Goal: Complete application form: Complete application form

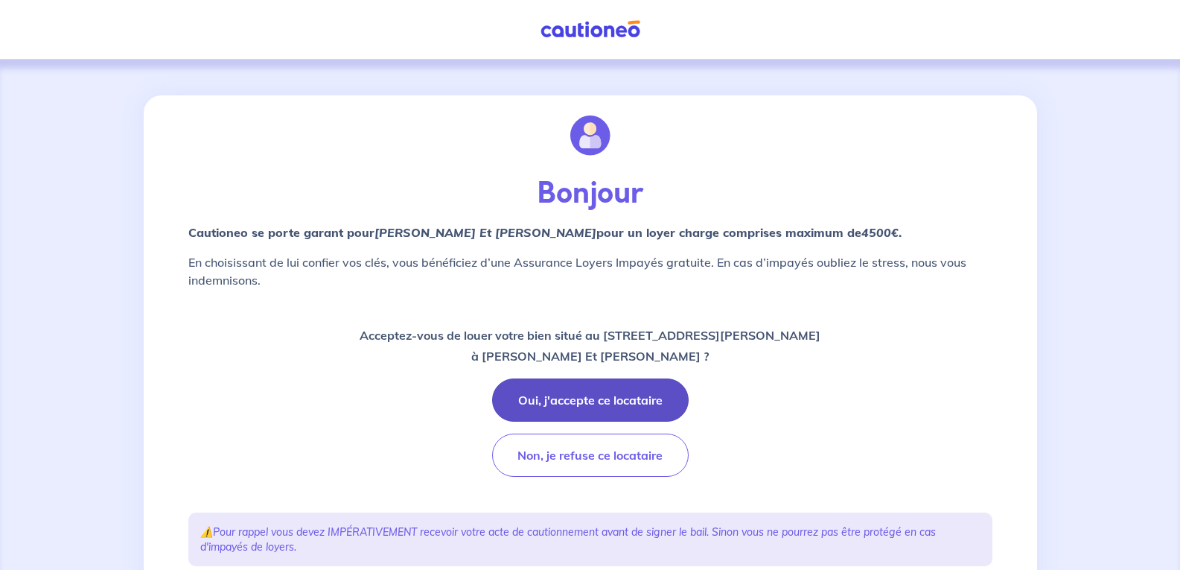
click at [585, 399] on button "Oui, j'accepte ce locataire" at bounding box center [590, 399] width 197 height 43
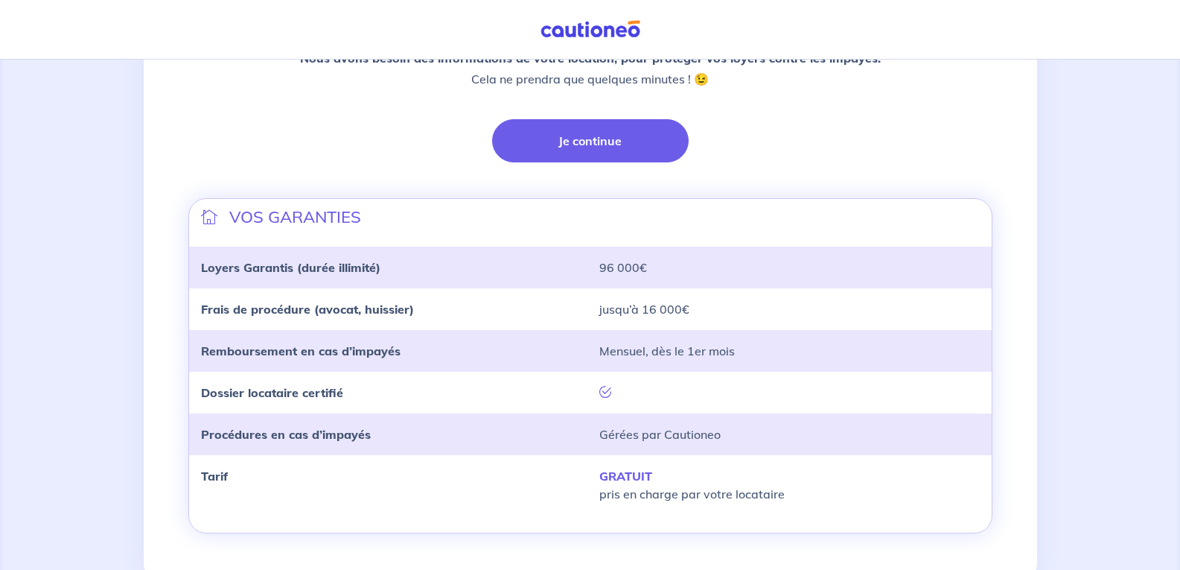
scroll to position [372, 0]
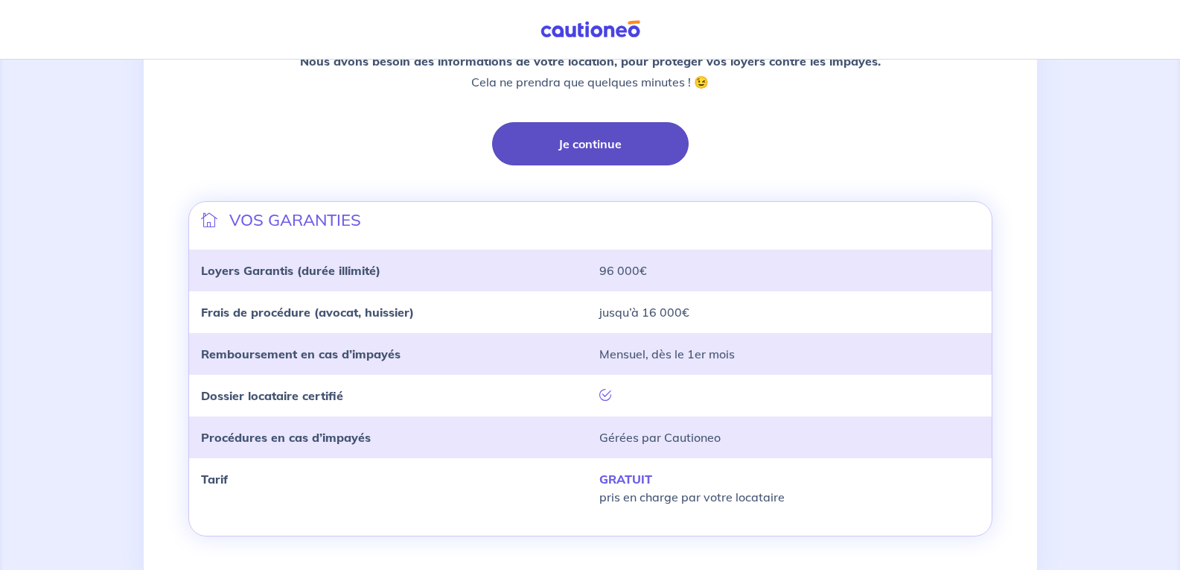
click at [587, 145] on button "Je continue" at bounding box center [590, 143] width 197 height 43
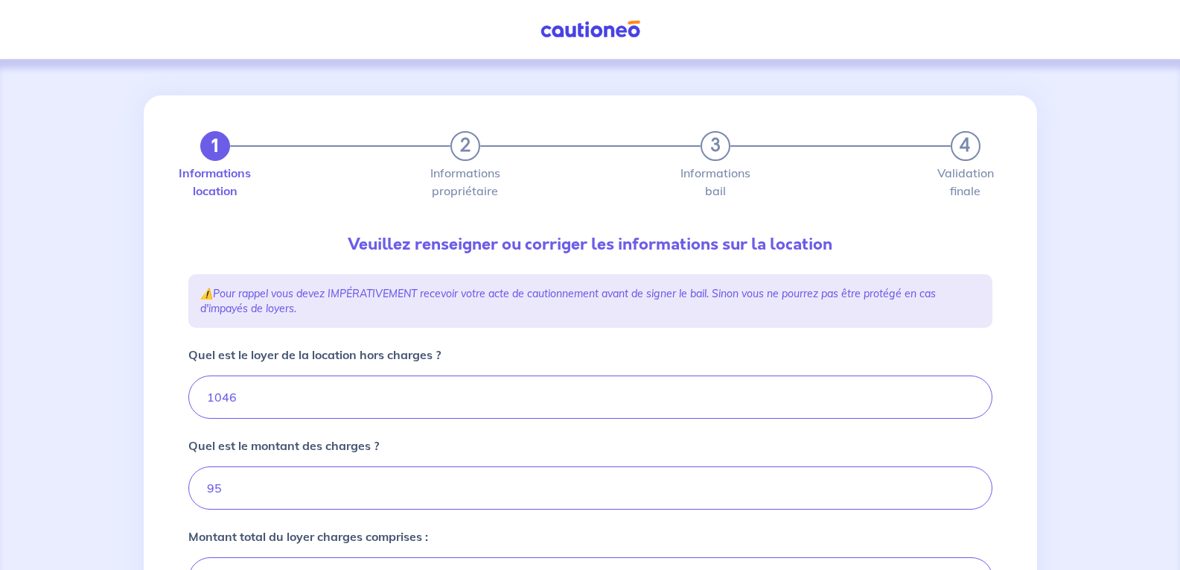
type input "1141"
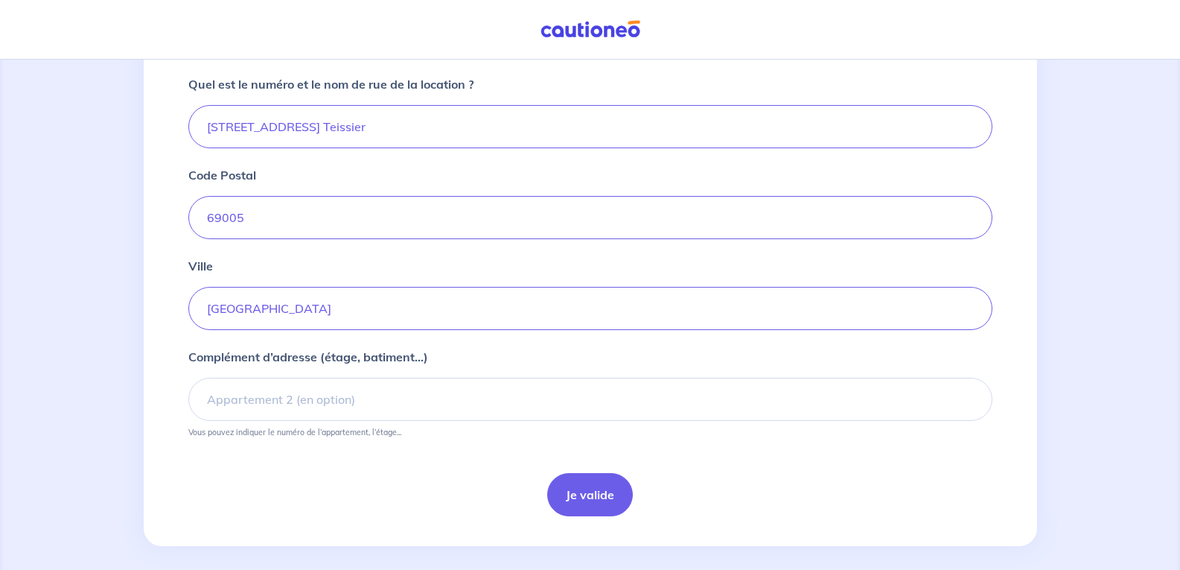
scroll to position [571, 0]
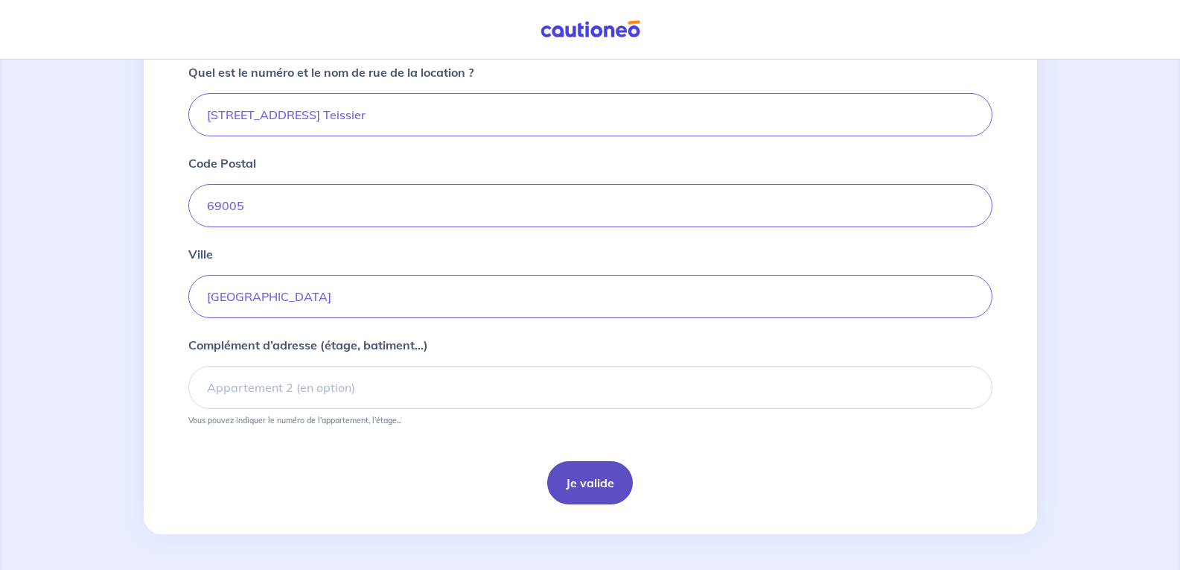
click at [583, 483] on button "Je valide" at bounding box center [590, 482] width 86 height 43
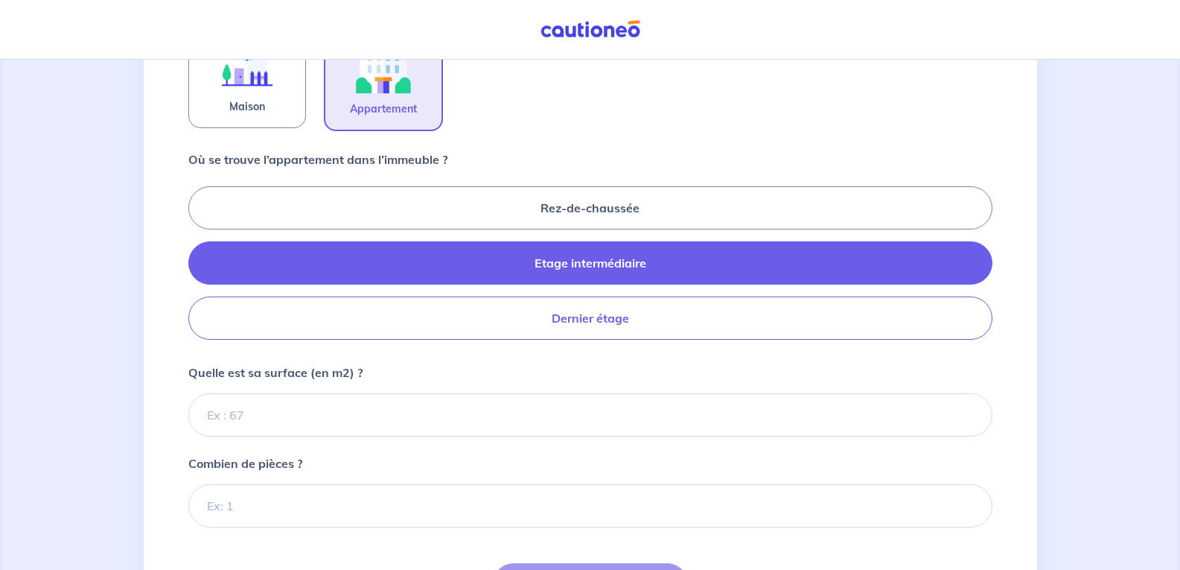
scroll to position [596, 0]
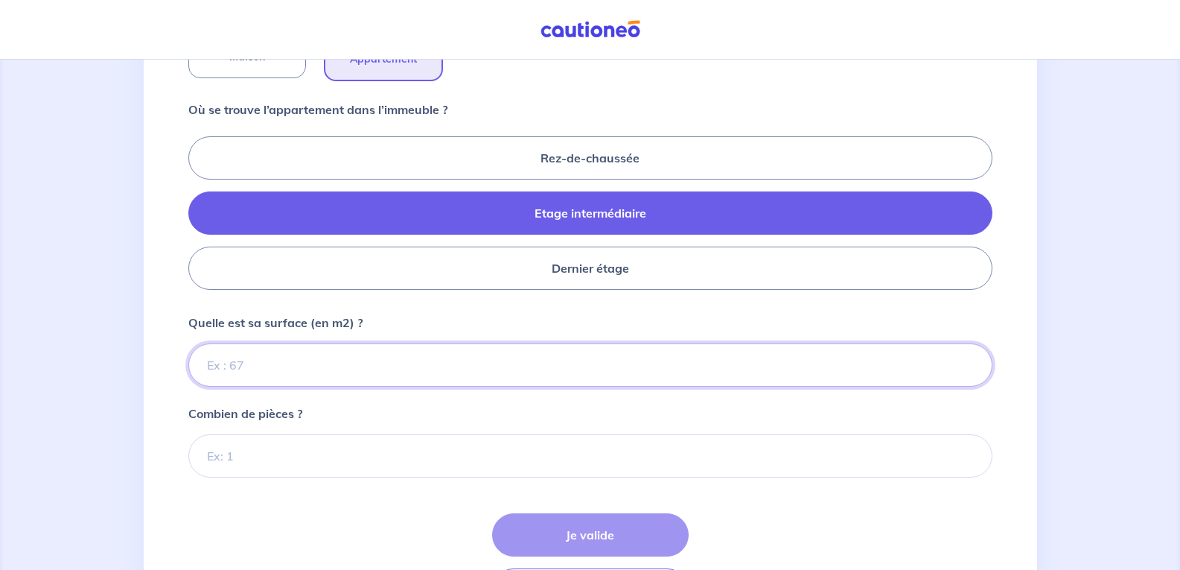
click at [206, 366] on input "Quelle est sa surface (en m2) ?" at bounding box center [590, 364] width 804 height 43
type input "69"
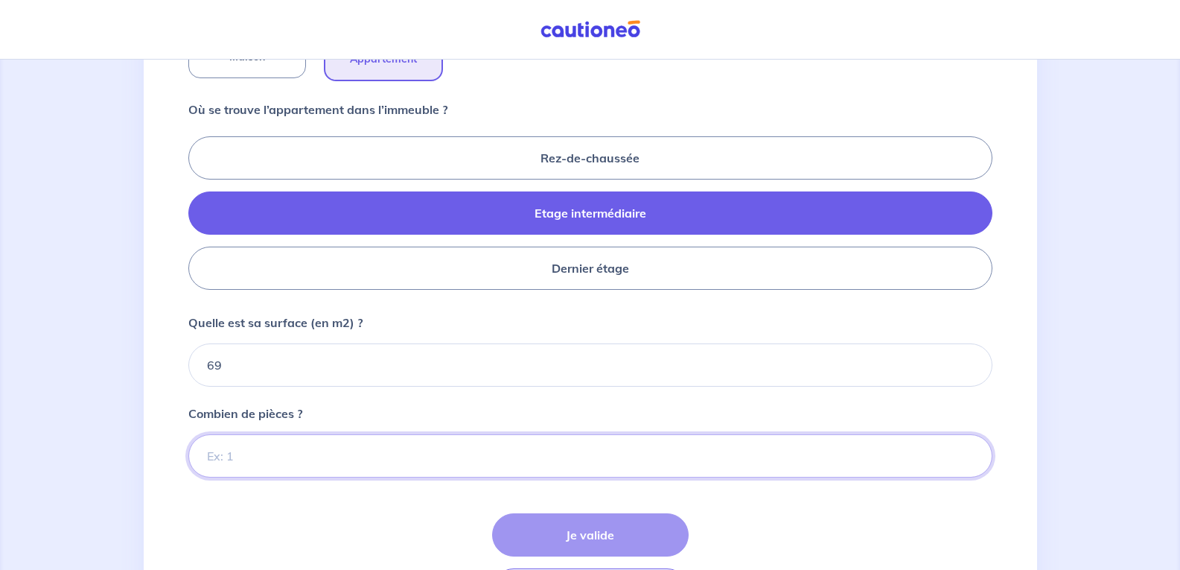
click at [208, 454] on input "Combien de pièces ?" at bounding box center [590, 455] width 804 height 43
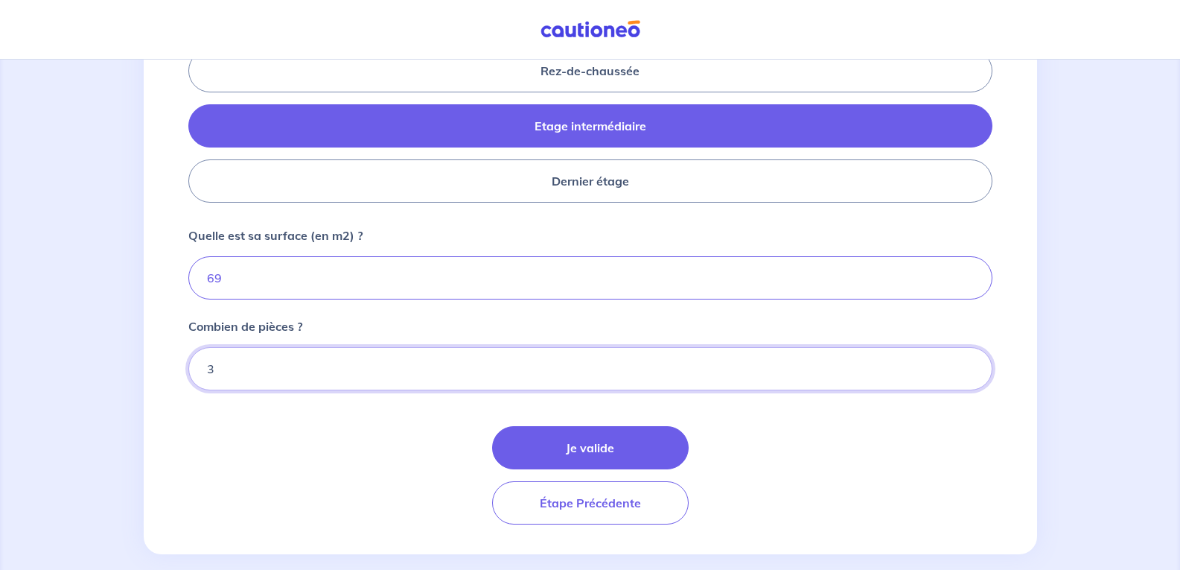
scroll to position [703, 0]
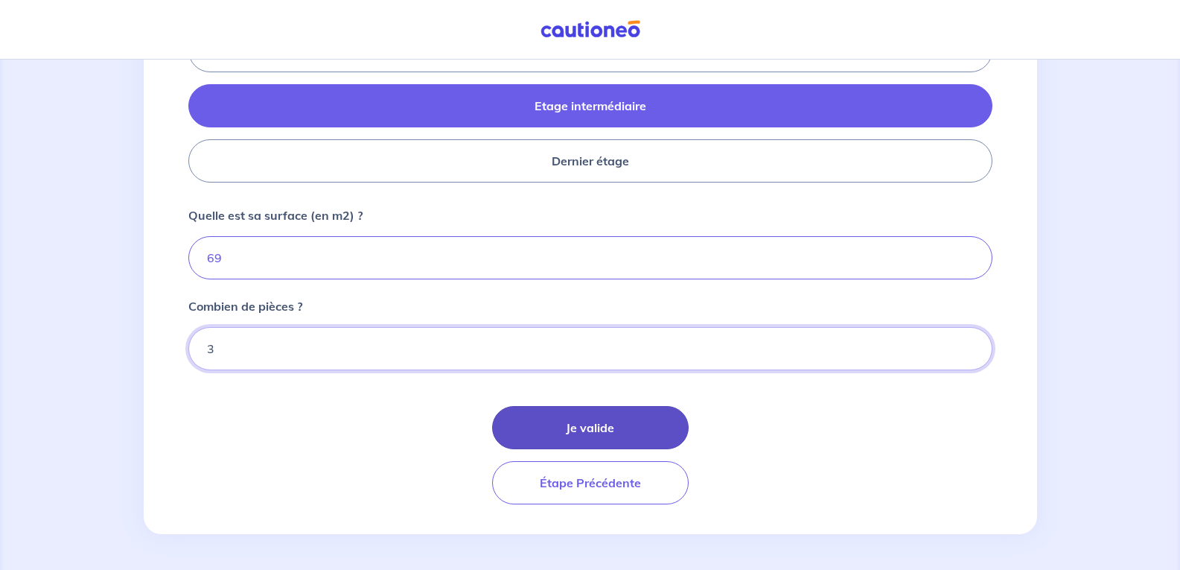
type input "3"
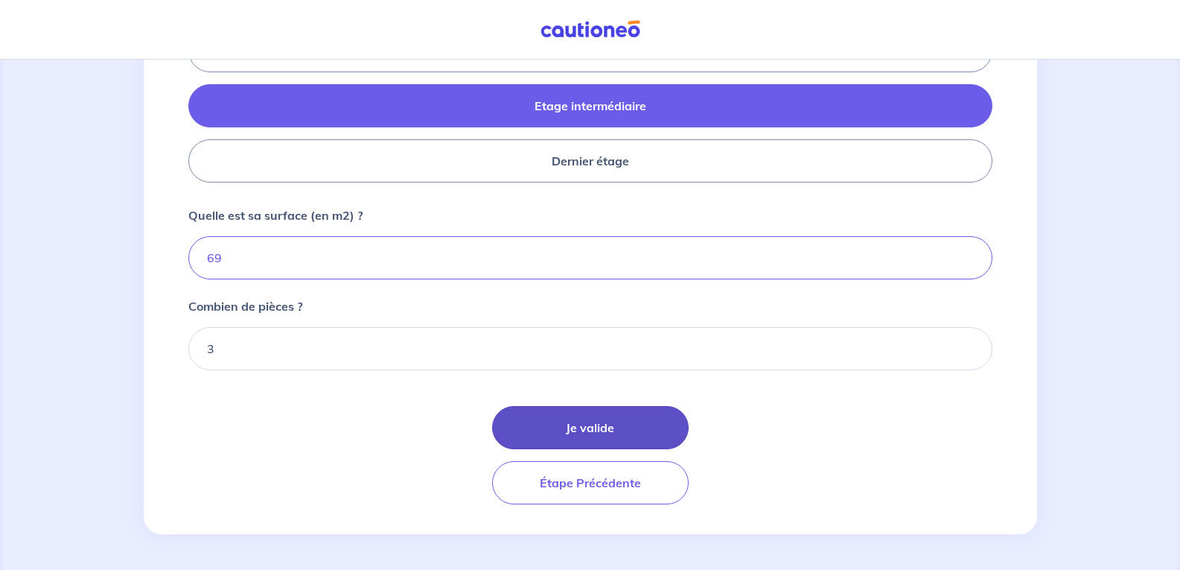
click at [582, 428] on button "Je valide" at bounding box center [590, 427] width 197 height 43
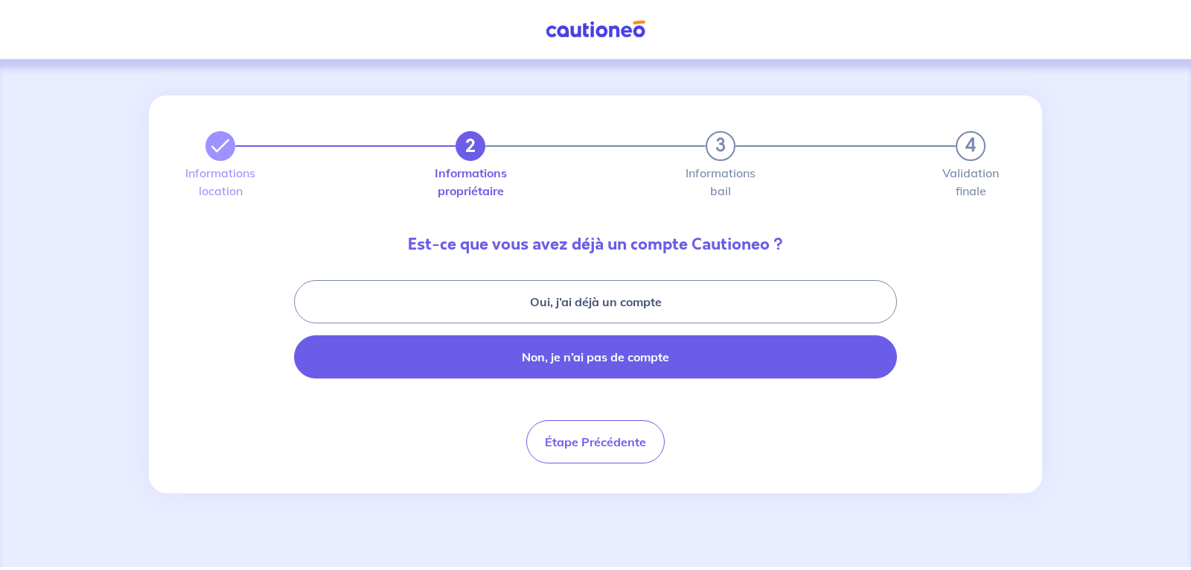
click at [579, 358] on button "Non, je n’ai pas de compte" at bounding box center [595, 356] width 603 height 43
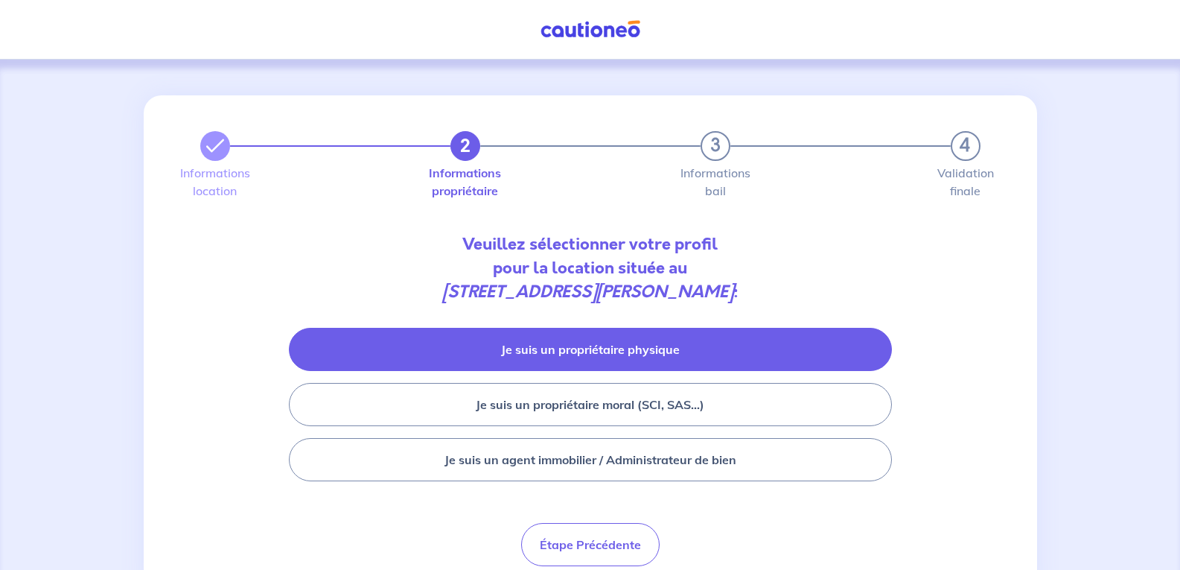
click at [574, 346] on button "Je suis un propriétaire physique" at bounding box center [590, 349] width 603 height 43
select select "FR"
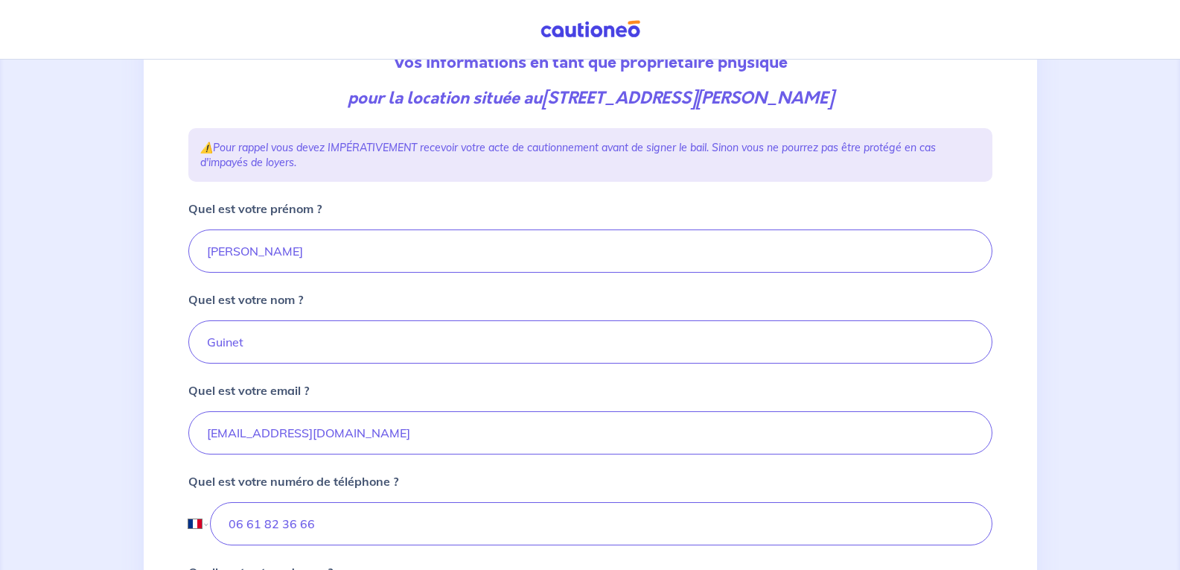
scroll to position [199, 0]
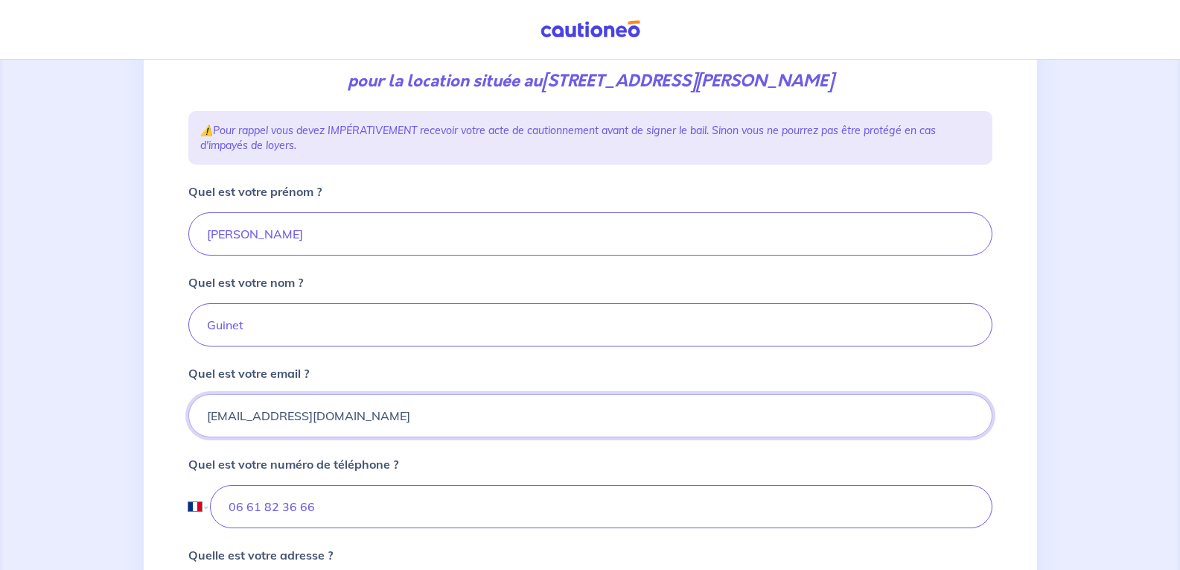
drag, startPoint x: 208, startPoint y: 419, endPoint x: 291, endPoint y: 418, distance: 83.4
click at [291, 418] on input "[EMAIL_ADDRESS][DOMAIN_NAME]" at bounding box center [590, 415] width 804 height 43
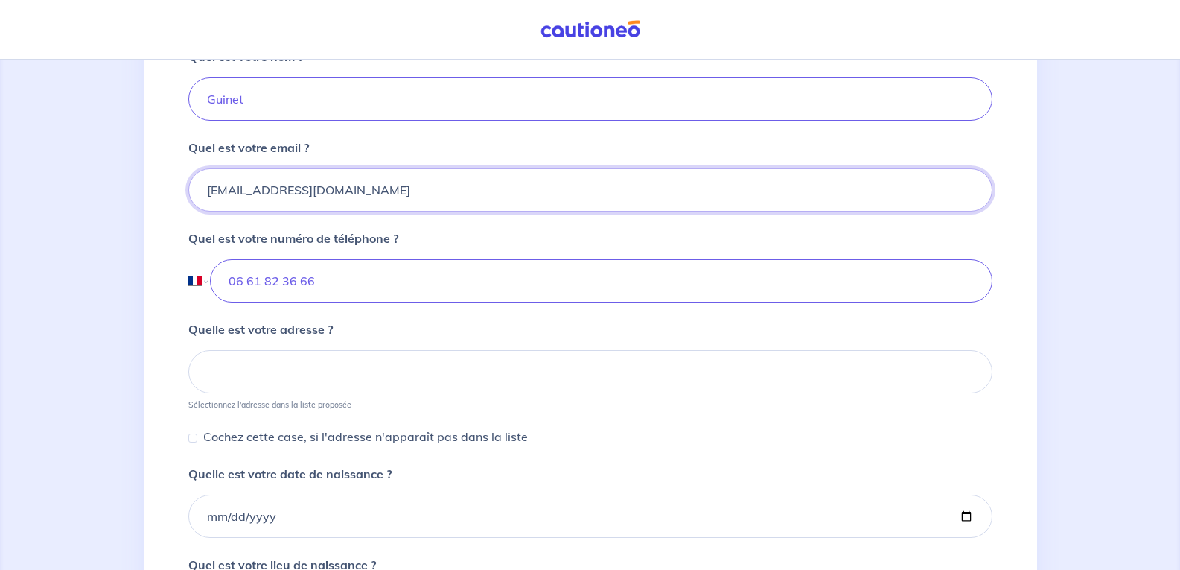
scroll to position [447, 0]
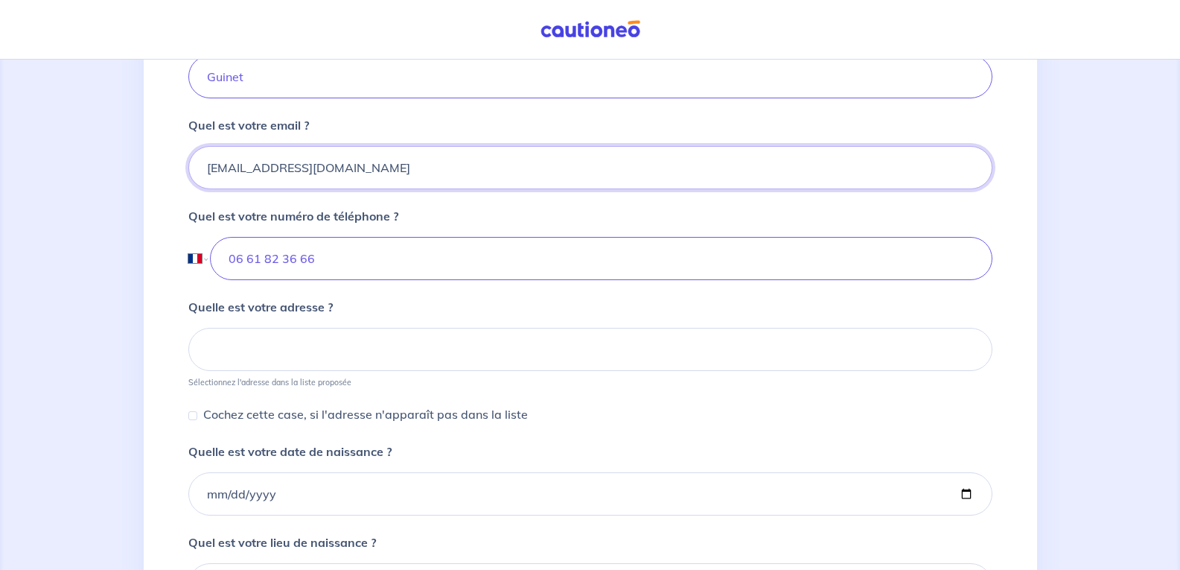
type input "[EMAIL_ADDRESS][DOMAIN_NAME]"
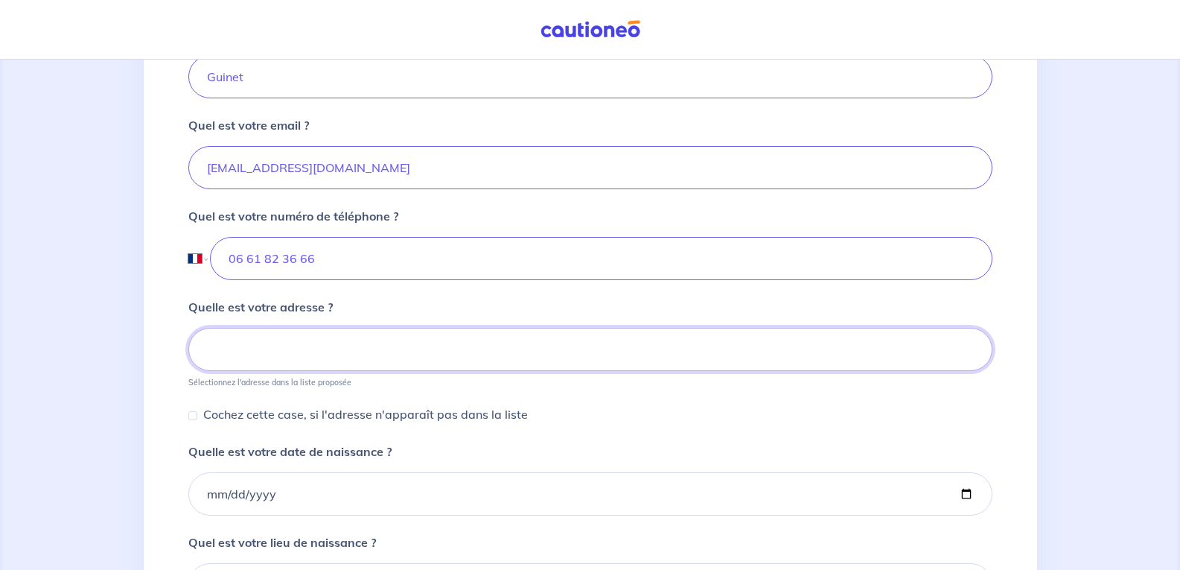
click at [270, 352] on input at bounding box center [590, 349] width 804 height 43
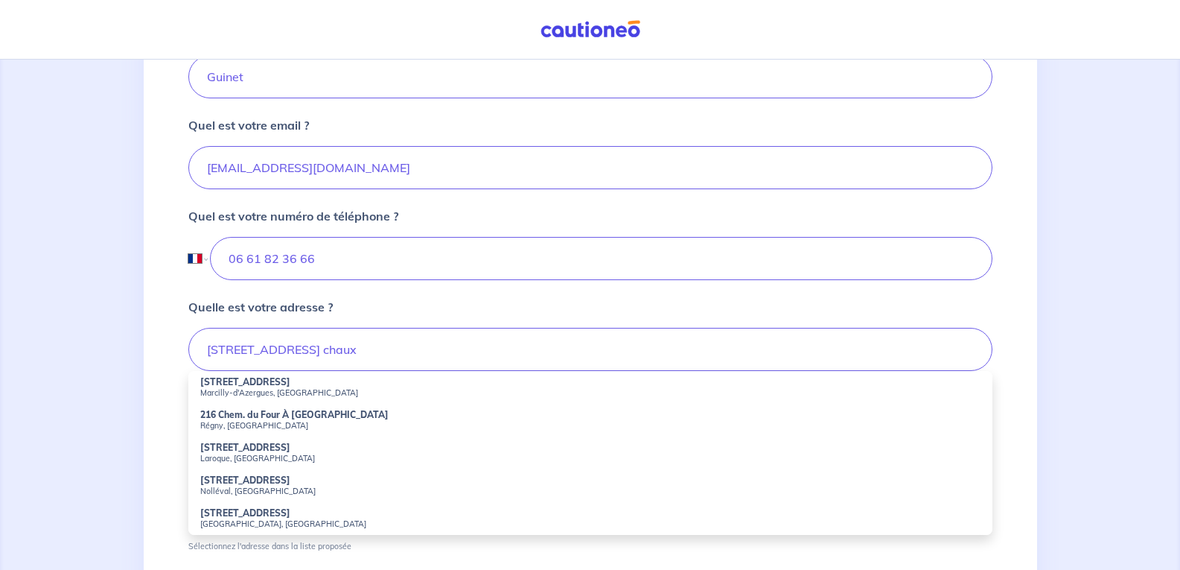
click at [264, 386] on strong "[STREET_ADDRESS]" at bounding box center [245, 381] width 90 height 11
type input "[STREET_ADDRESS]"
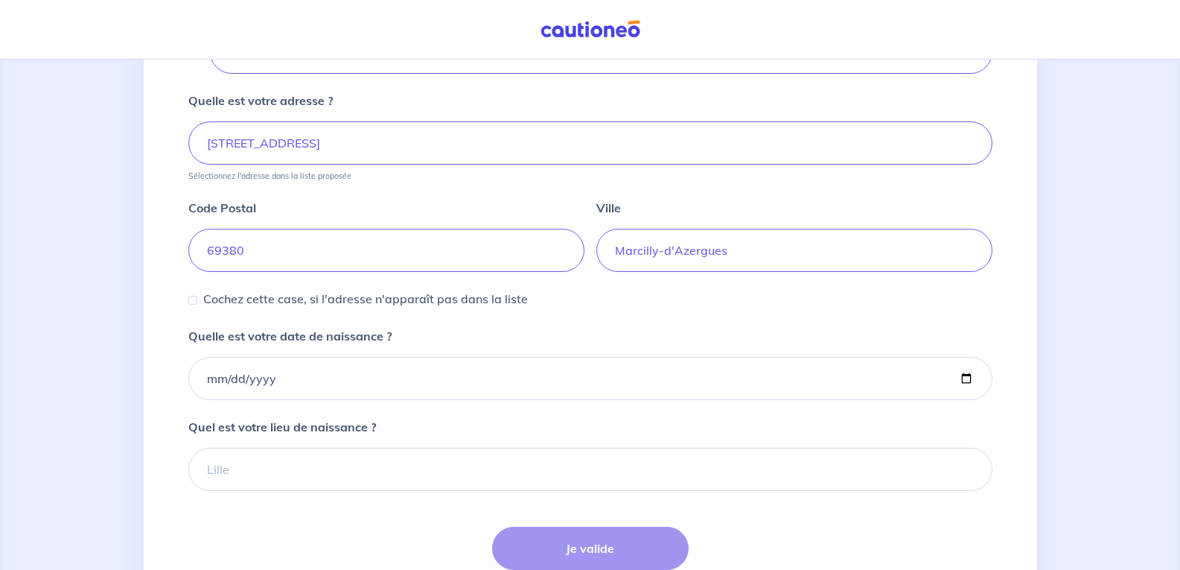
scroll to position [666, 0]
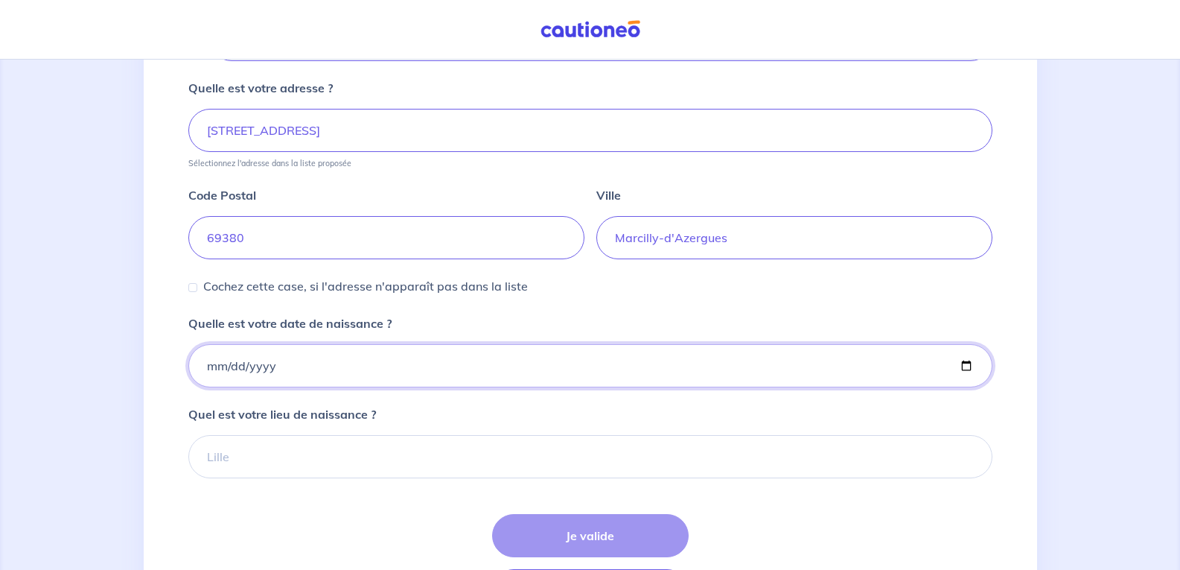
click at [206, 366] on input "Quelle est votre date de naissance ?" at bounding box center [590, 365] width 804 height 43
type input "[DATE]"
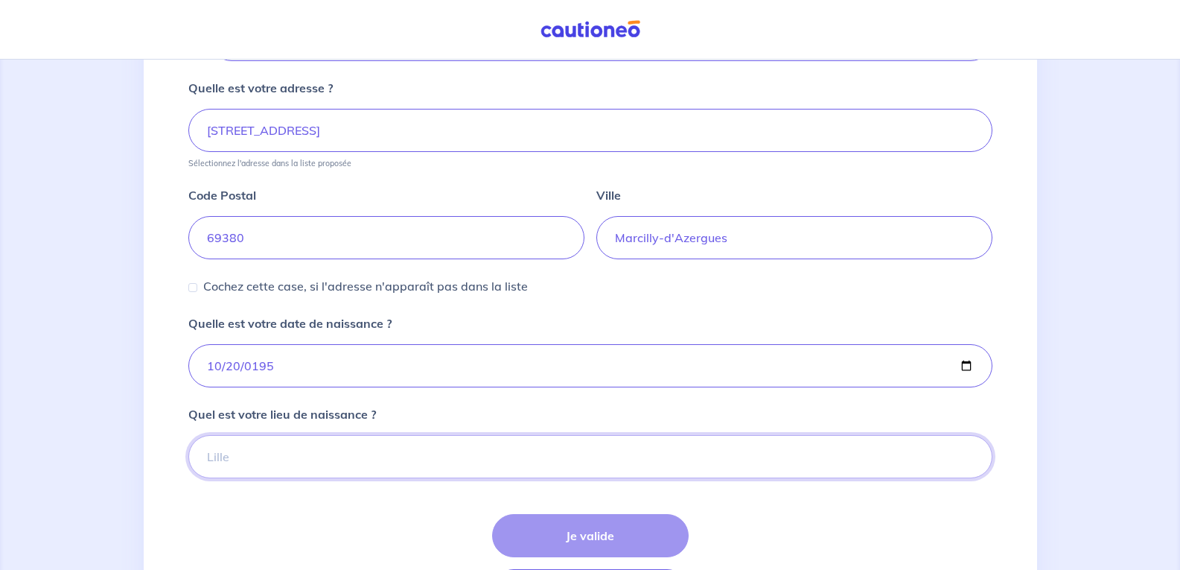
click at [259, 459] on input "Quel est votre lieu de naissance ?" at bounding box center [590, 456] width 804 height 43
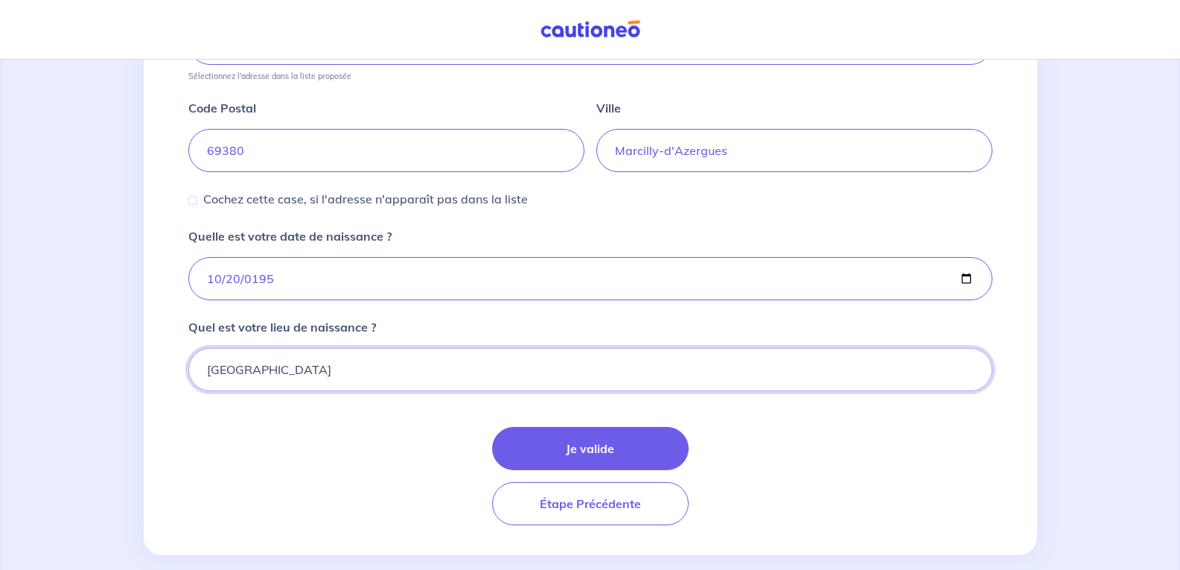
scroll to position [774, 0]
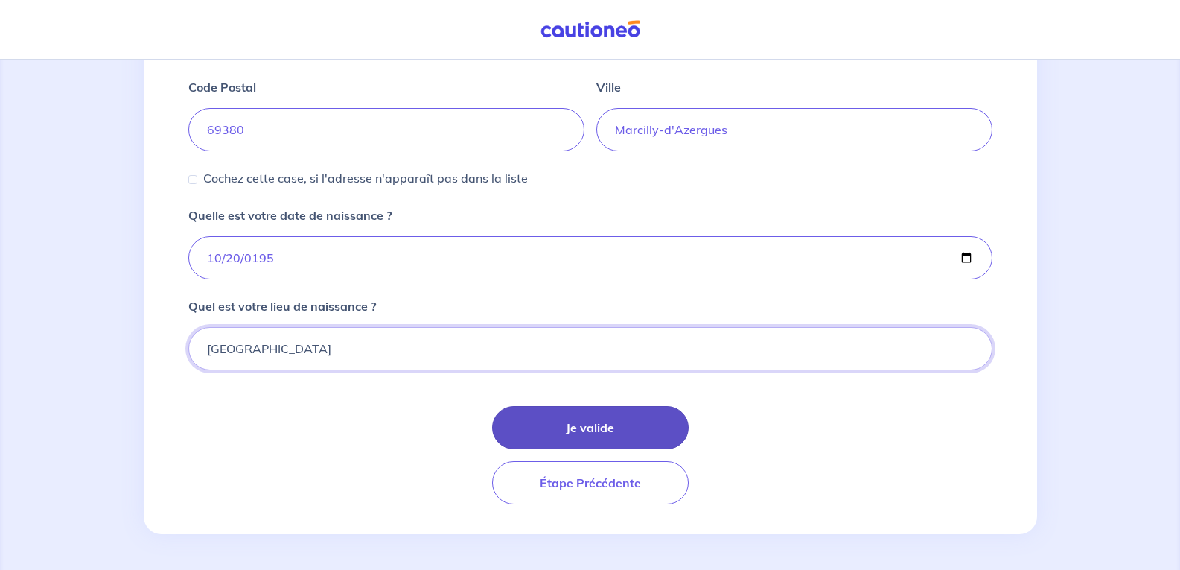
type input "[GEOGRAPHIC_DATA]"
click at [589, 428] on button "Je valide" at bounding box center [590, 427] width 197 height 43
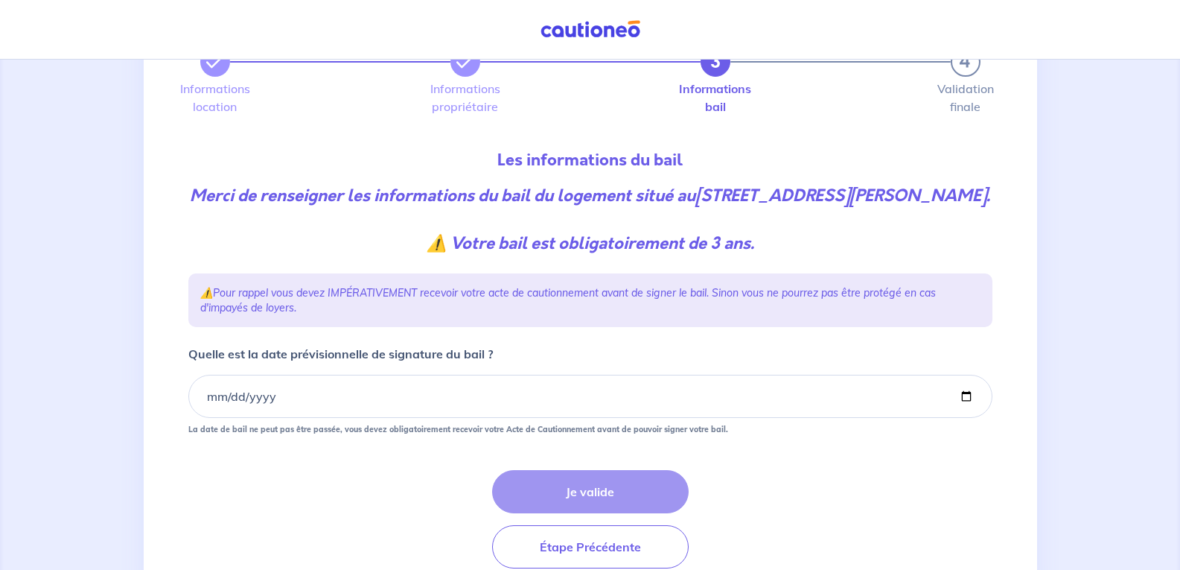
scroll to position [99, 0]
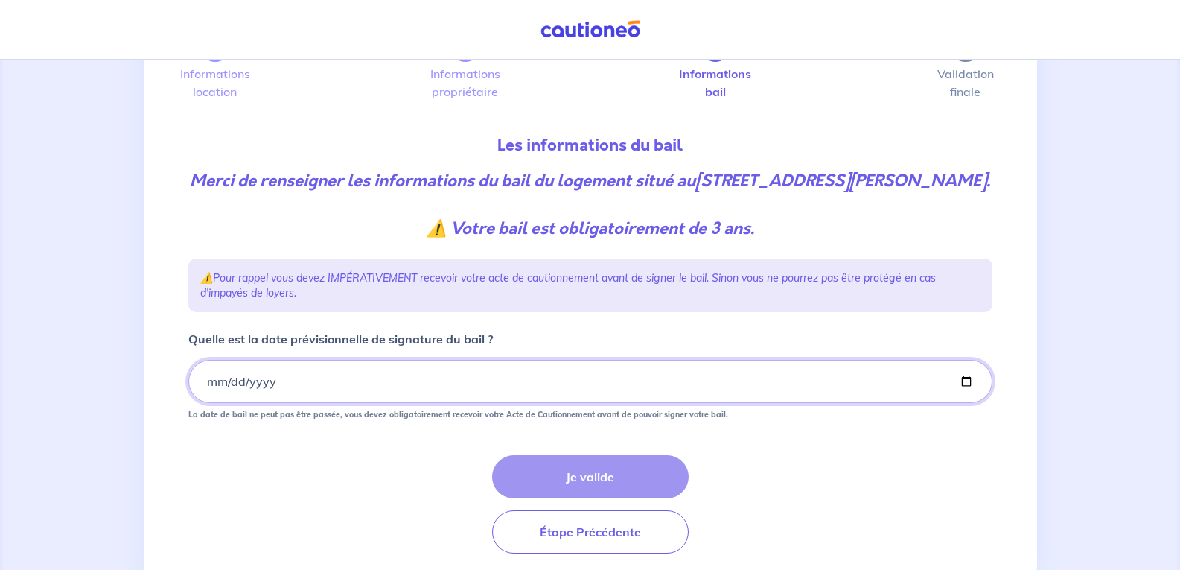
drag, startPoint x: 282, startPoint y: 406, endPoint x: 228, endPoint y: 406, distance: 54.4
click at [228, 403] on input "Quelle est la date prévisionnelle de signature du bail ?" at bounding box center [590, 381] width 804 height 43
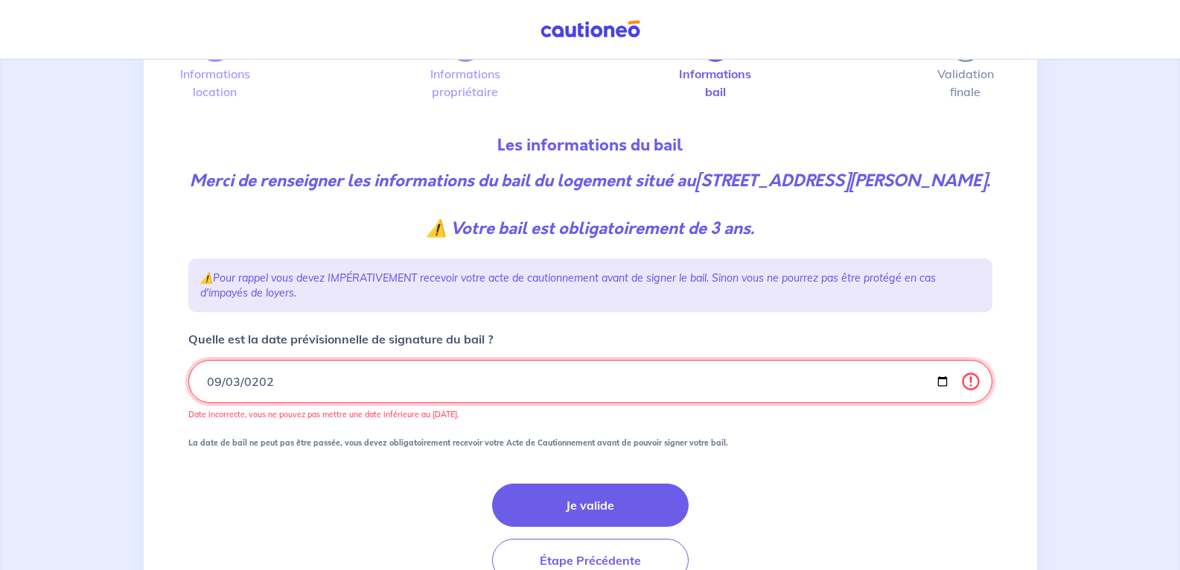
type input "[DATE]"
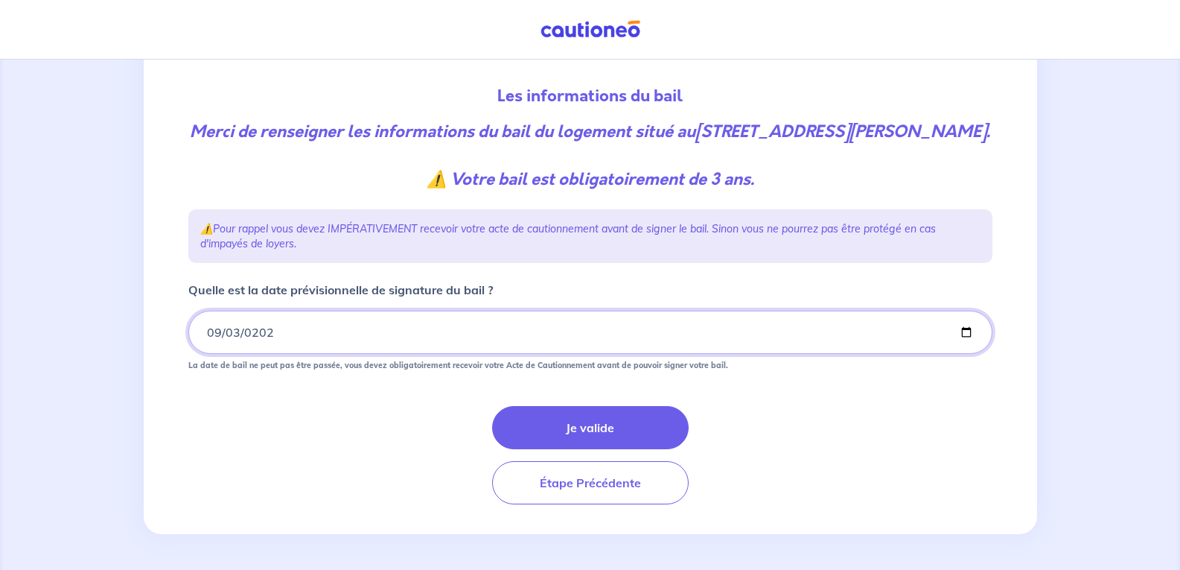
scroll to position [172, 0]
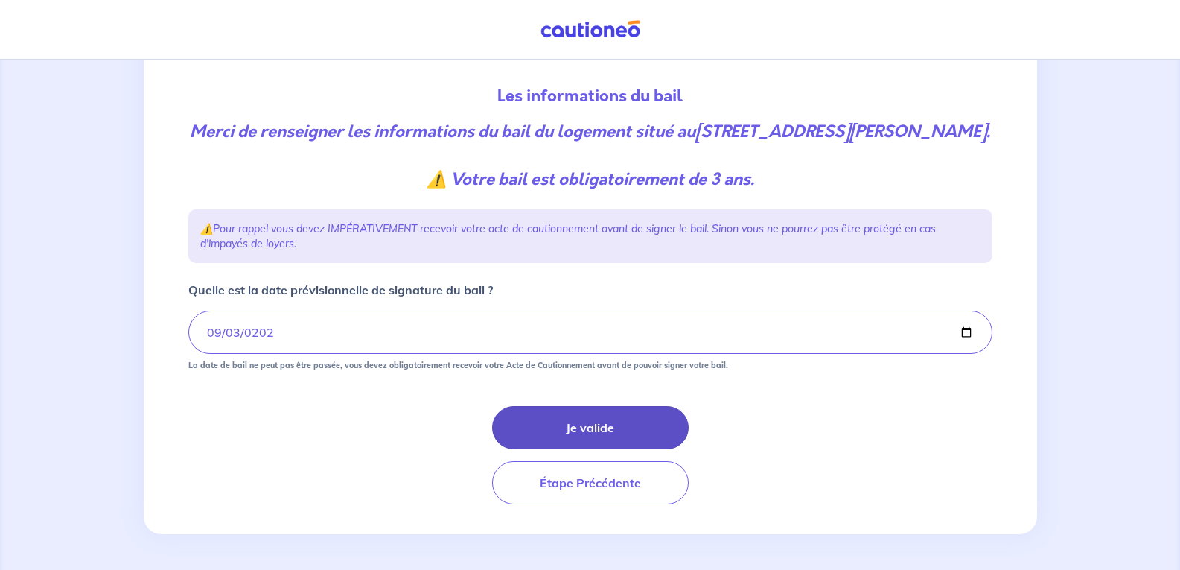
click at [587, 429] on button "Je valide" at bounding box center [590, 427] width 197 height 43
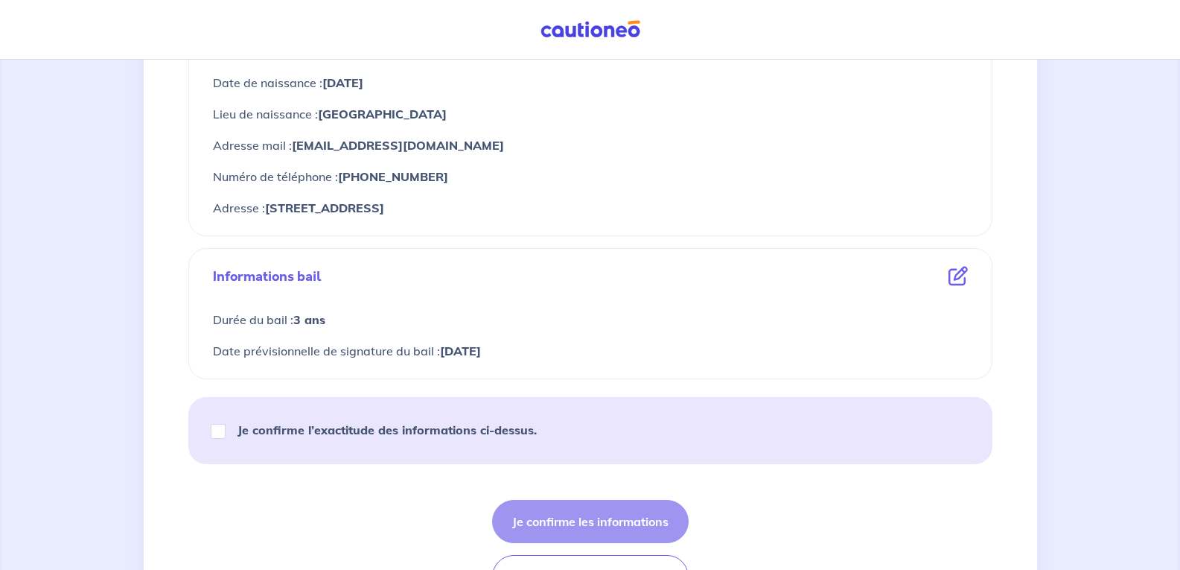
scroll to position [695, 0]
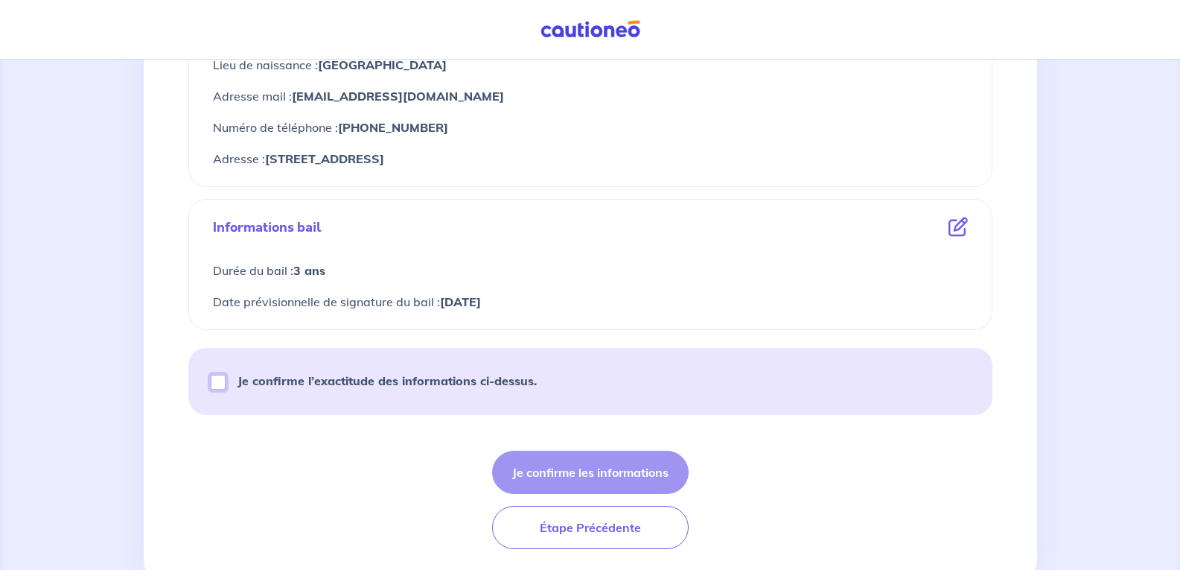
click at [220, 385] on input "Je confirme l’exactitude des informations ci-dessus." at bounding box center [218, 382] width 15 height 15
checkbox input "true"
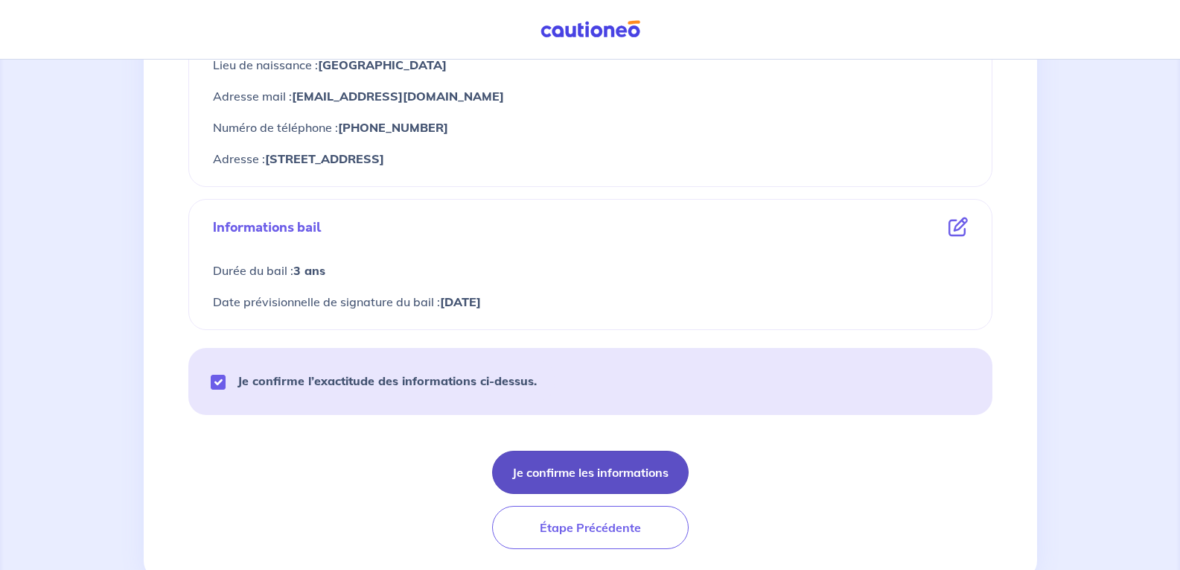
click at [591, 473] on button "Je confirme les informations" at bounding box center [590, 472] width 197 height 43
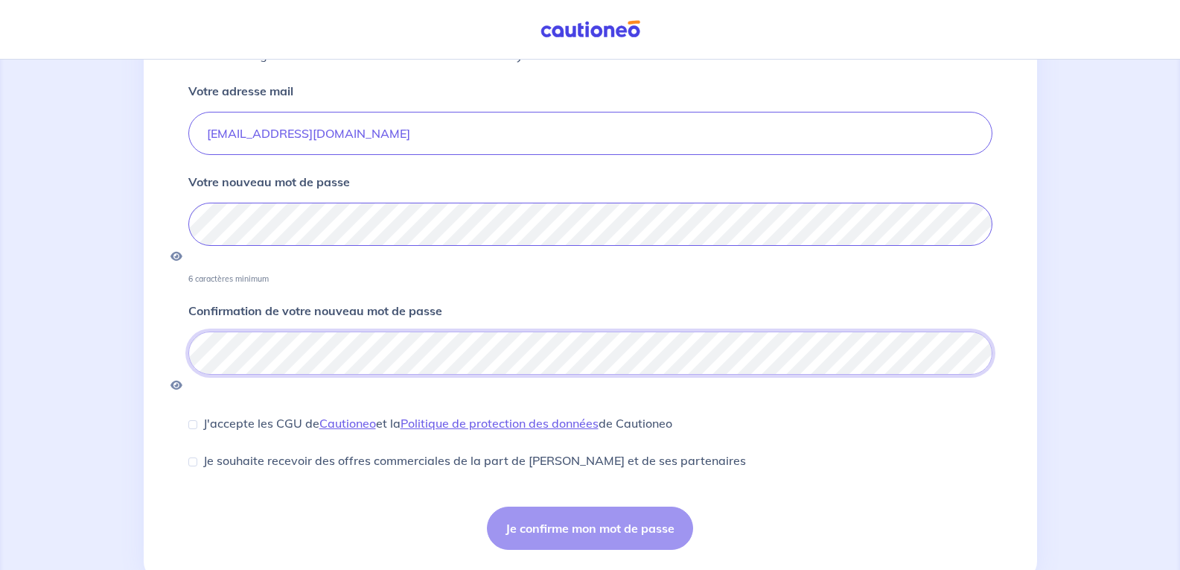
scroll to position [162, 0]
click at [193, 418] on input "J'accepte les CGU de [PERSON_NAME] et la Politique de protection des données de…" at bounding box center [192, 422] width 9 height 9
checkbox input "true"
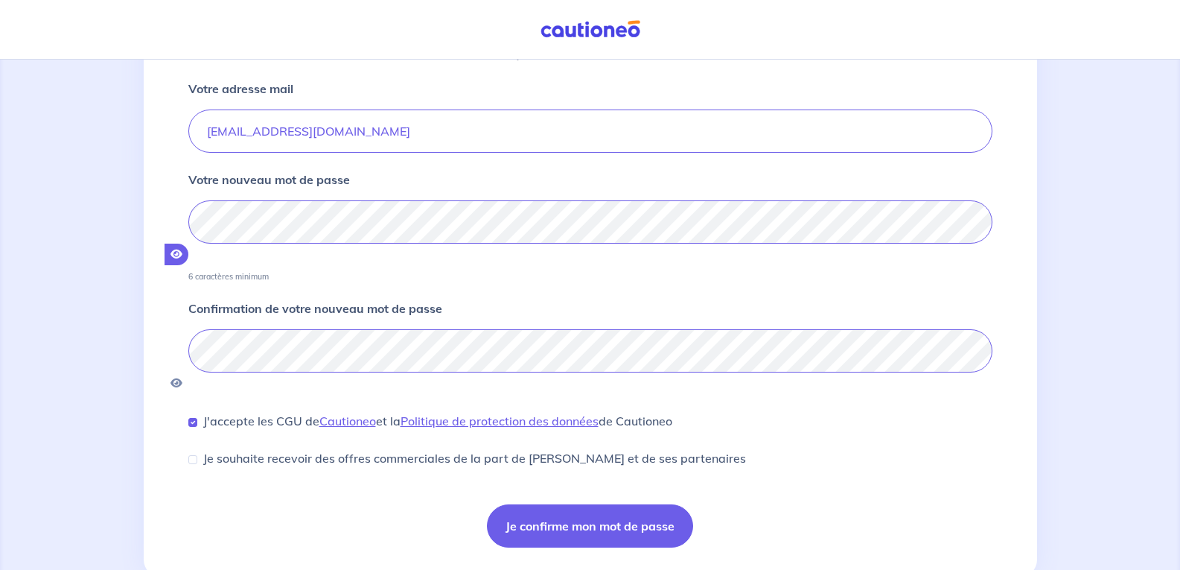
click at [182, 249] on icon "button" at bounding box center [177, 254] width 12 height 10
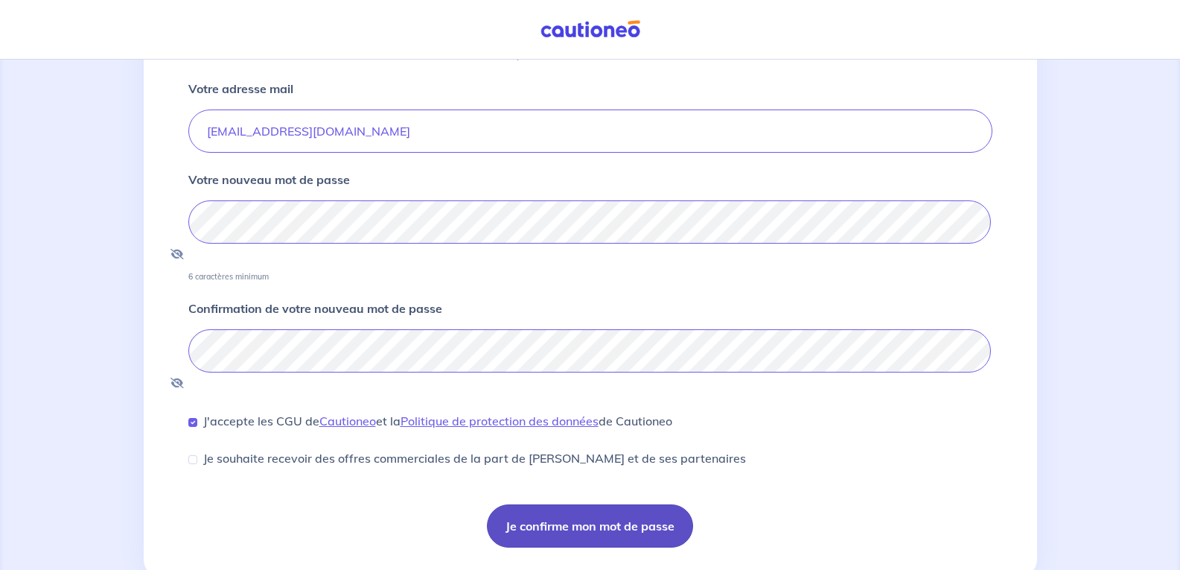
click at [567, 504] on button "Je confirme mon mot de passe" at bounding box center [590, 525] width 206 height 43
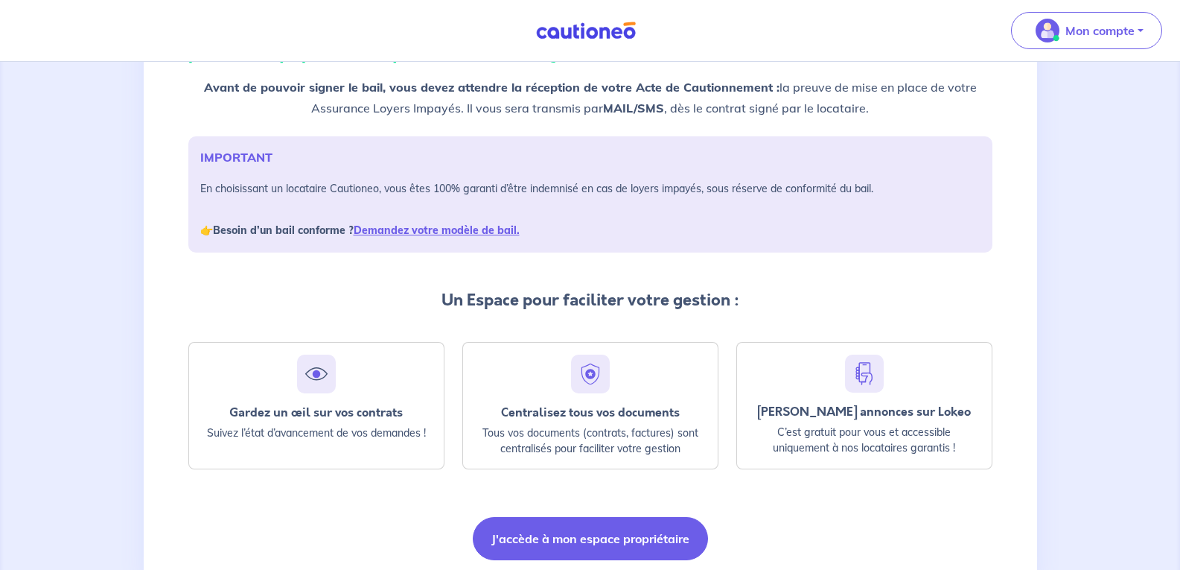
scroll to position [199, 0]
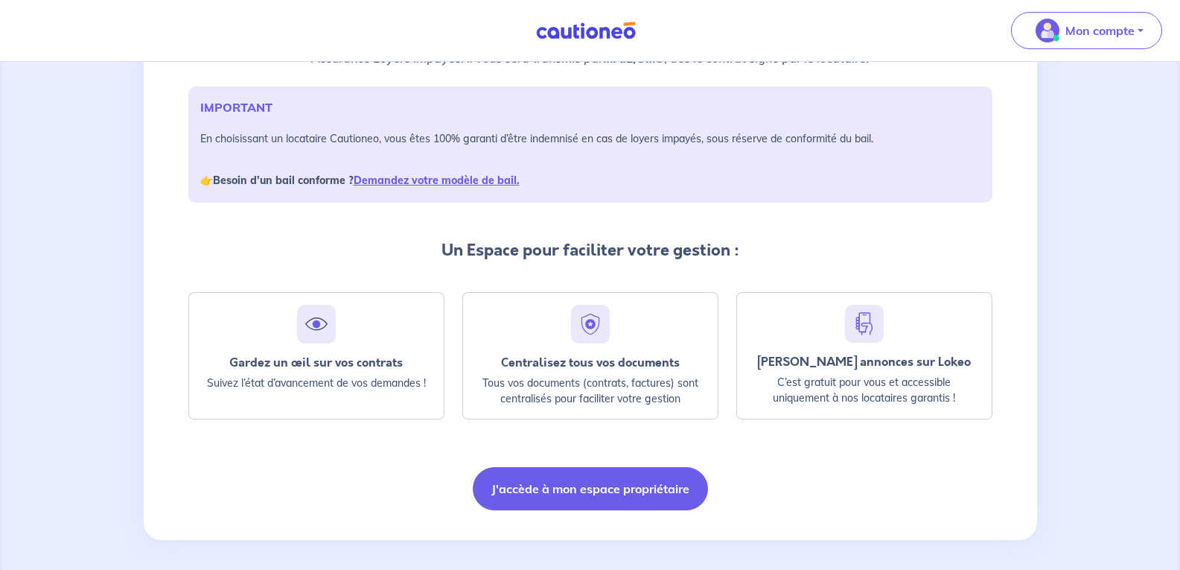
click at [538, 127] on div "IMPORTANT En choisissant un locataire Cautioneo, vous êtes 100% garanti d’être …" at bounding box center [590, 144] width 804 height 116
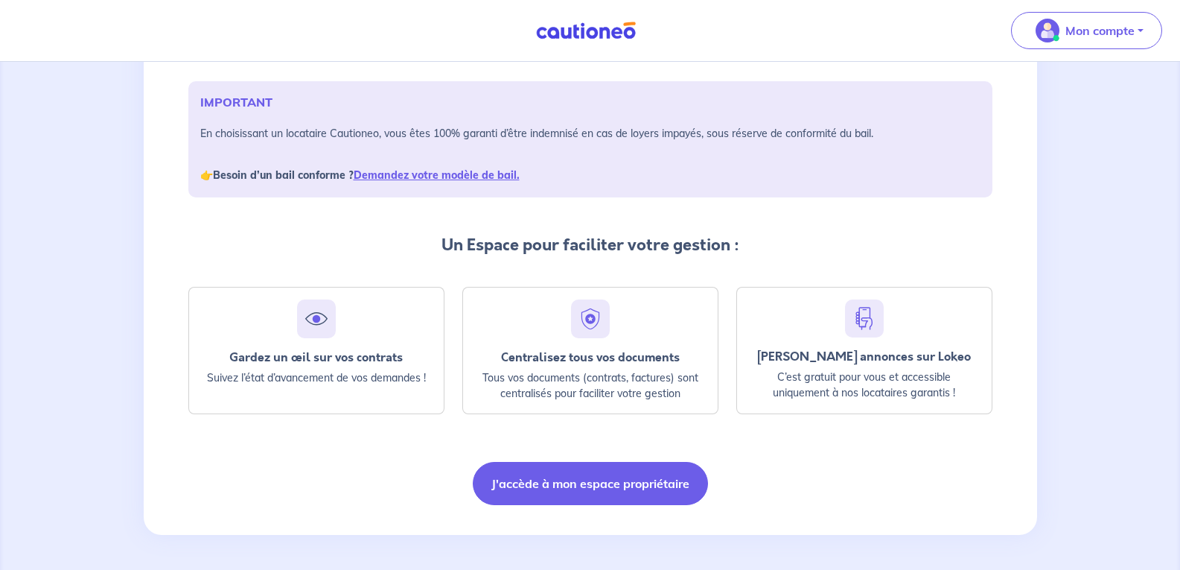
scroll to position [205, 0]
